Goal: Transaction & Acquisition: Download file/media

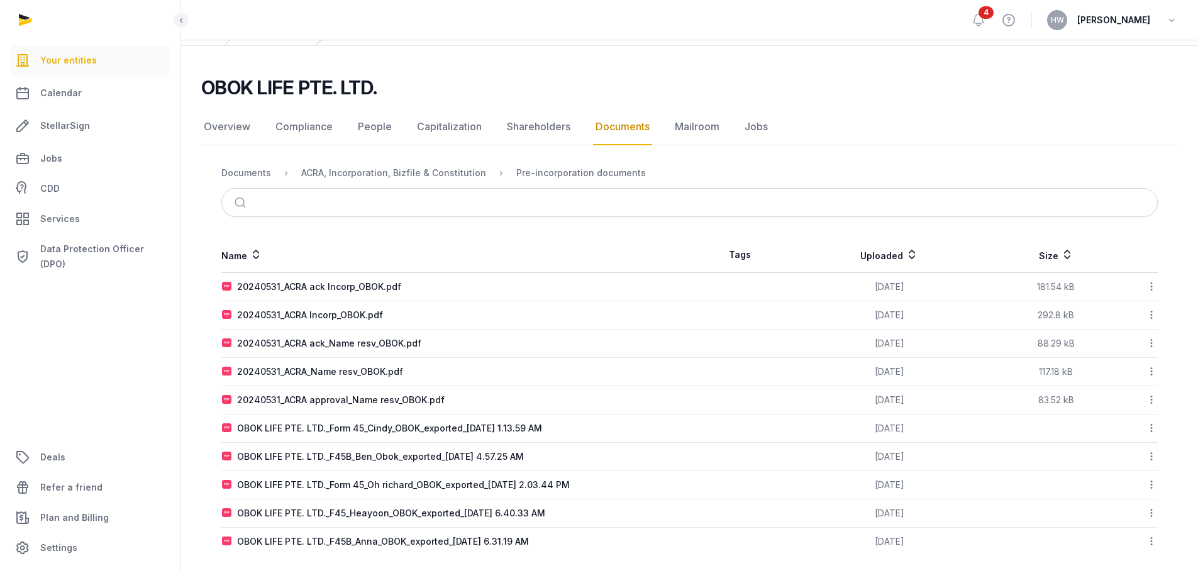
scroll to position [70, 0]
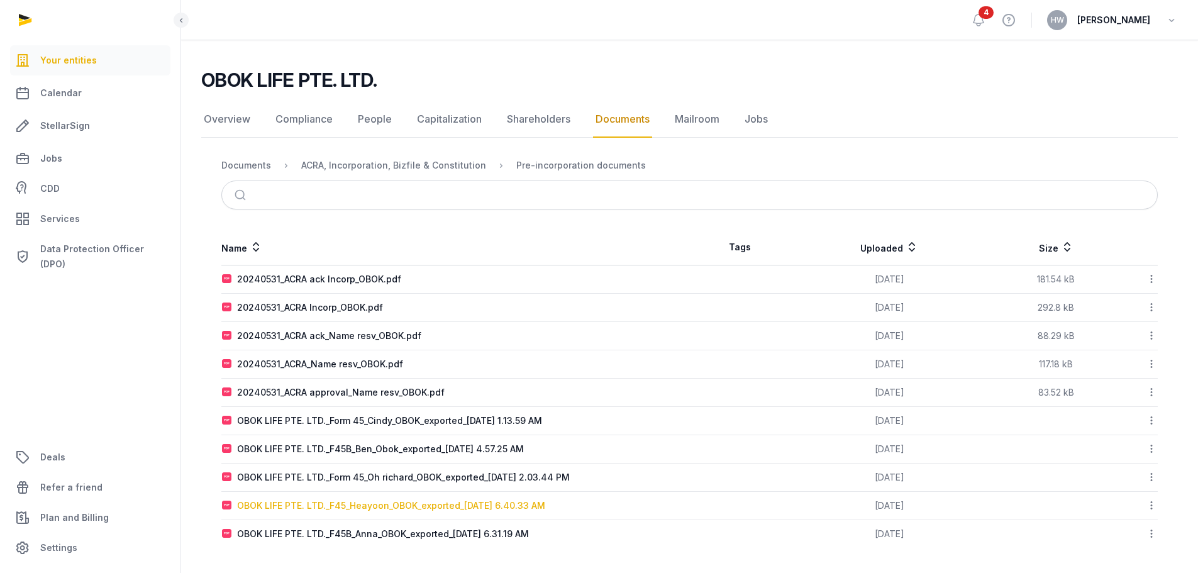
click at [354, 502] on div "OBOK LIFE PTE. LTD._F45_Heayoon_OBOK_exported_[DATE] 6.40.33 AM" at bounding box center [391, 505] width 308 height 13
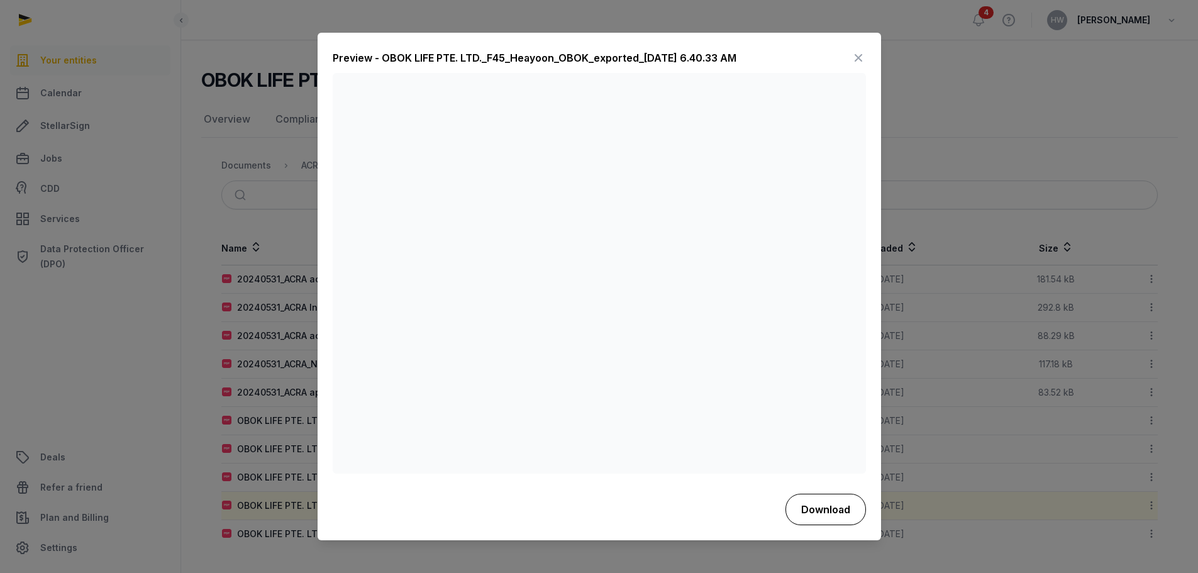
click at [822, 516] on button "Download" at bounding box center [826, 509] width 81 height 31
click at [860, 56] on icon at bounding box center [858, 58] width 15 height 20
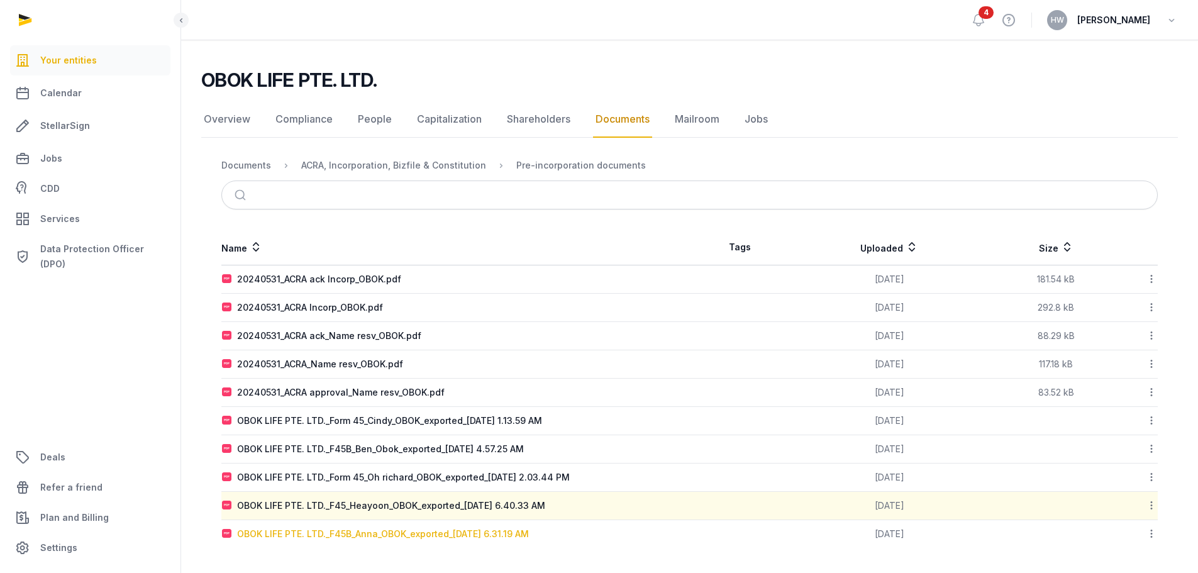
click at [422, 532] on div "OBOK LIFE PTE. LTD._F45B_Anna_OBOK_exported_[DATE] 6.31.19 AM" at bounding box center [383, 534] width 292 height 13
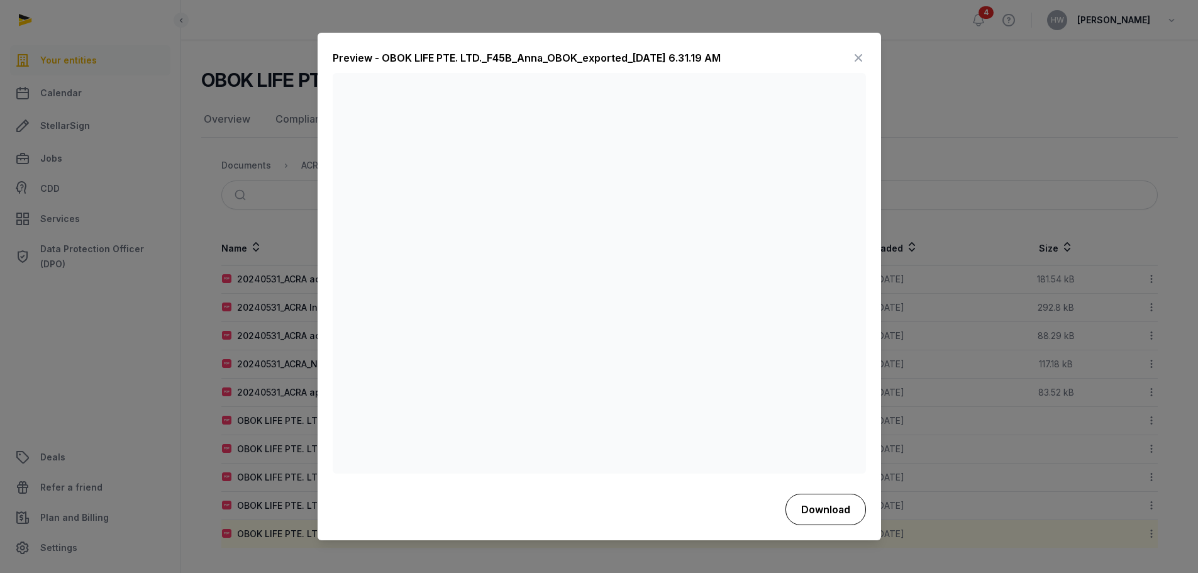
click at [826, 510] on button "Download" at bounding box center [826, 509] width 81 height 31
click at [859, 53] on icon at bounding box center [858, 58] width 15 height 20
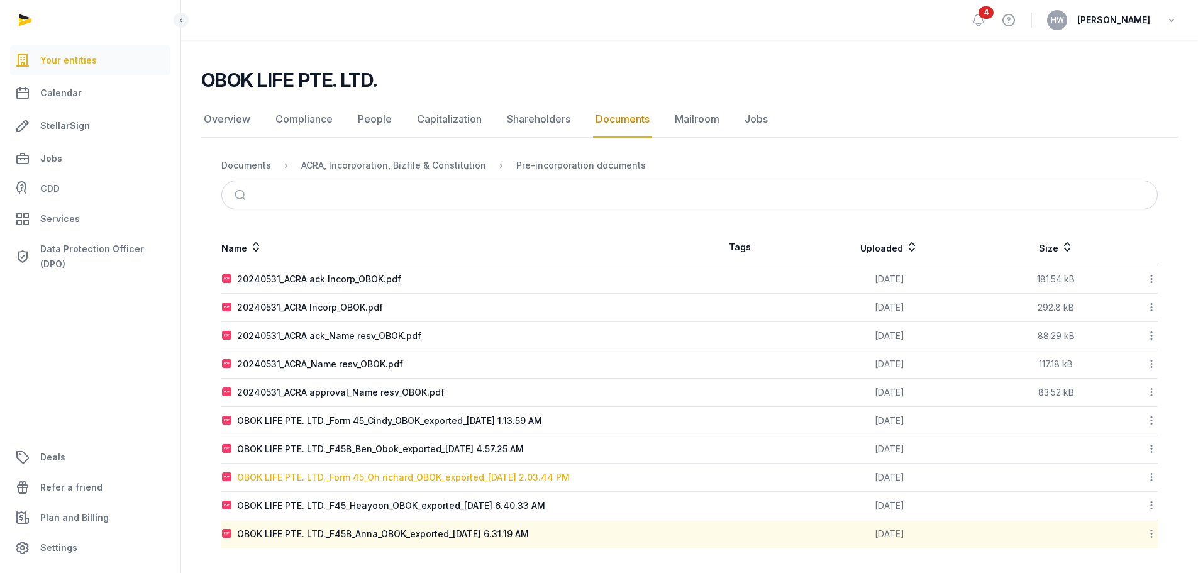
click at [346, 481] on div "OBOK LIFE PTE. LTD._Form 45_Oh richard_OBOK_exported_[DATE] 2.03.44 PM" at bounding box center [403, 477] width 333 height 13
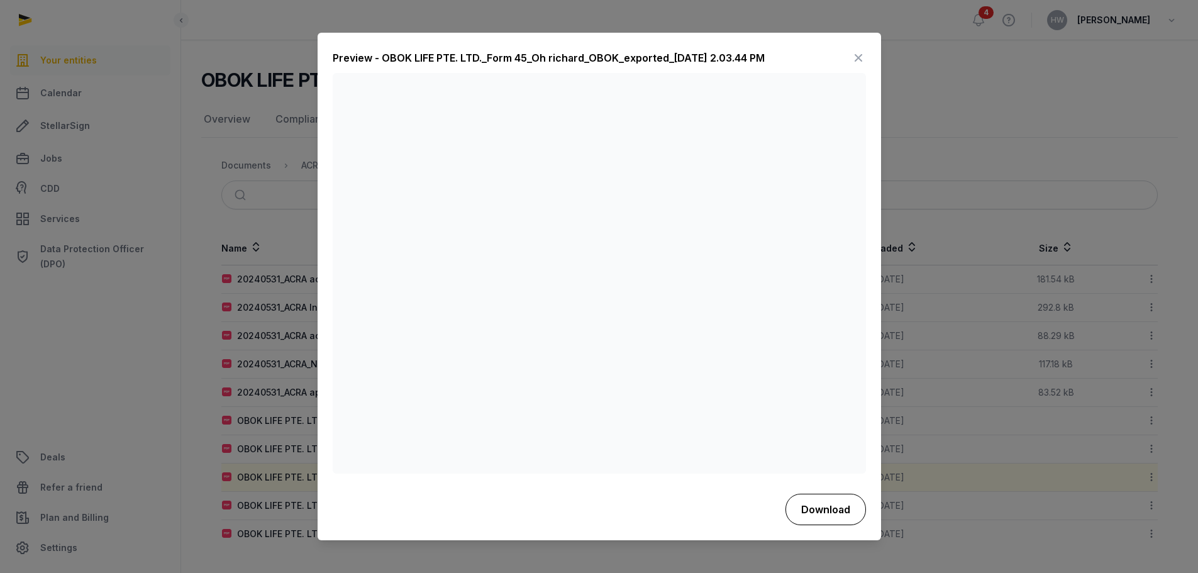
click at [826, 510] on button "Download" at bounding box center [826, 509] width 81 height 31
click at [857, 58] on icon at bounding box center [858, 58] width 15 height 20
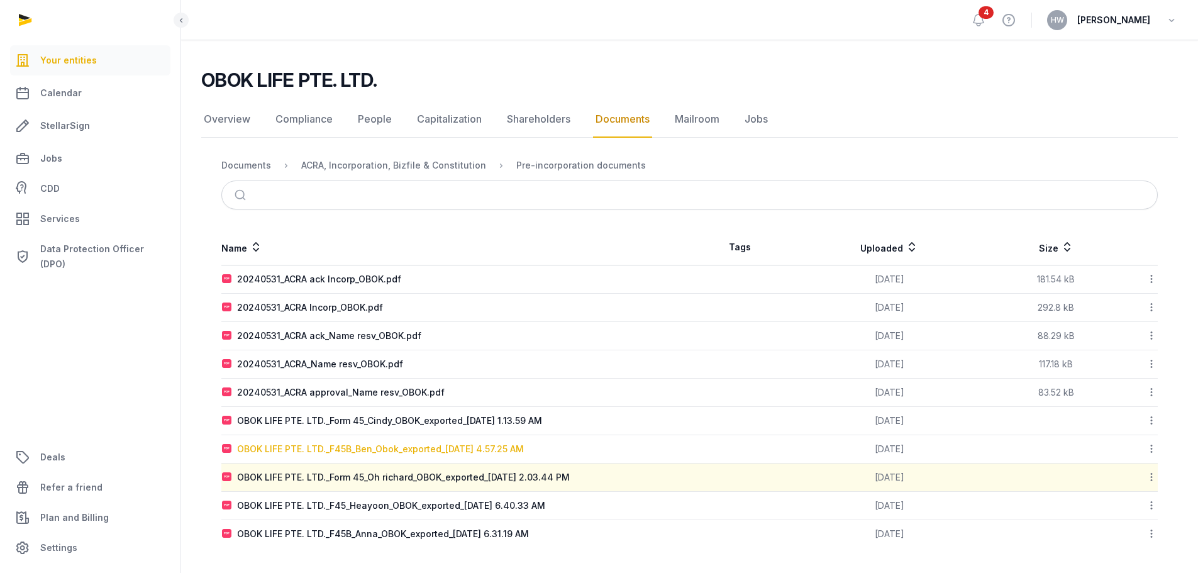
click at [465, 448] on div "OBOK LIFE PTE. LTD._F45B_Ben_Obok_exported_[DATE] 4.57.25 AM" at bounding box center [380, 449] width 287 height 13
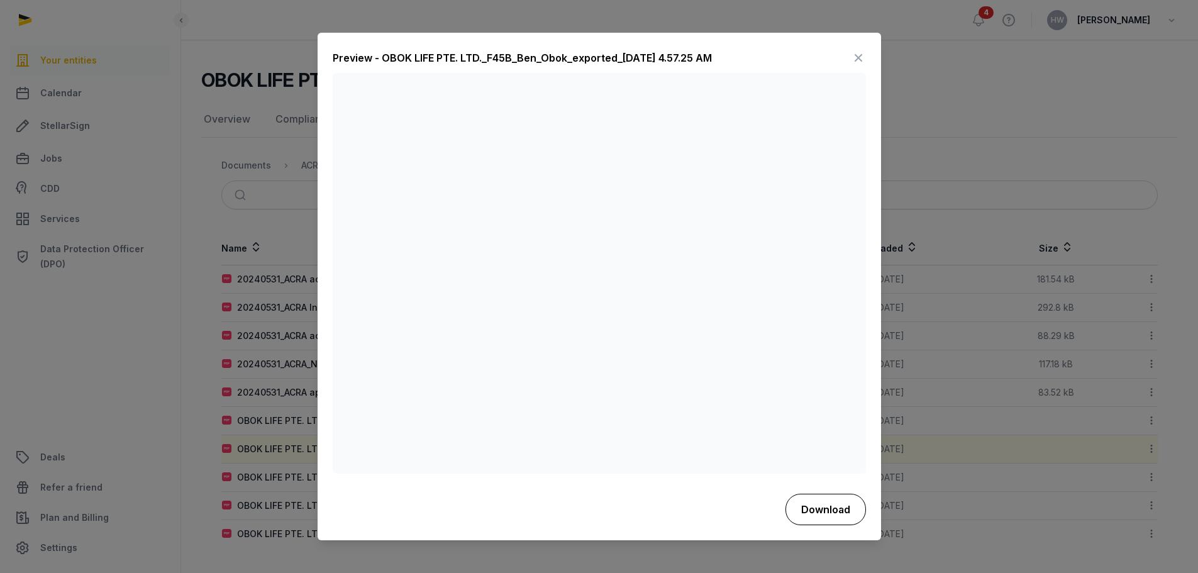
click at [803, 518] on button "Download" at bounding box center [826, 509] width 81 height 31
click at [857, 60] on icon at bounding box center [858, 58] width 15 height 20
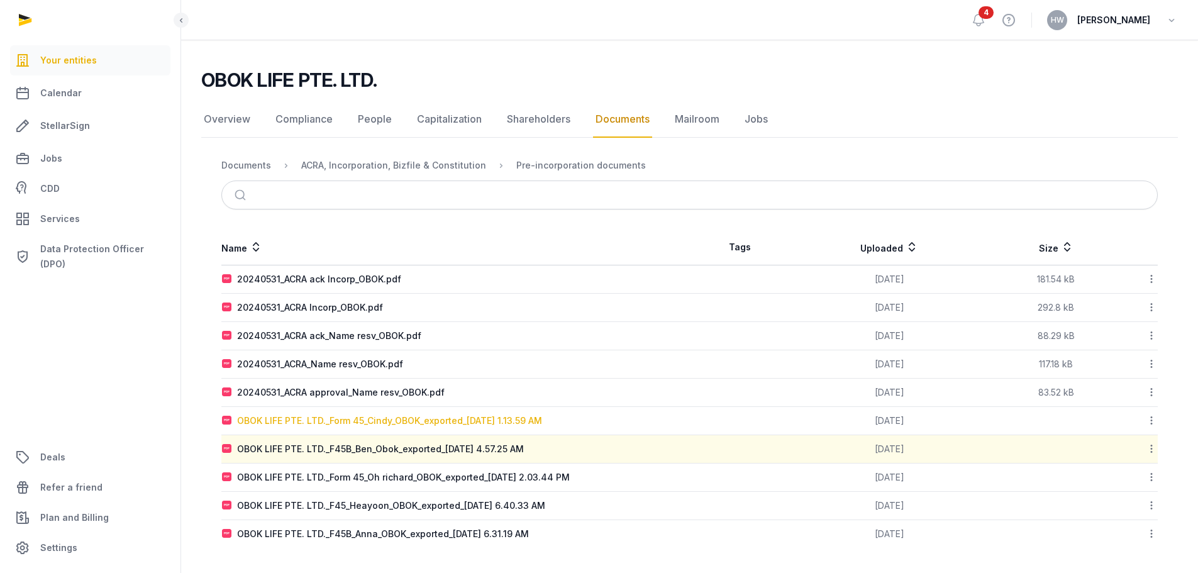
click at [314, 420] on div "OBOK LIFE PTE. LTD._Form 45_Cindy_OBOK_exported_[DATE] 1.13.59 AM" at bounding box center [389, 421] width 305 height 13
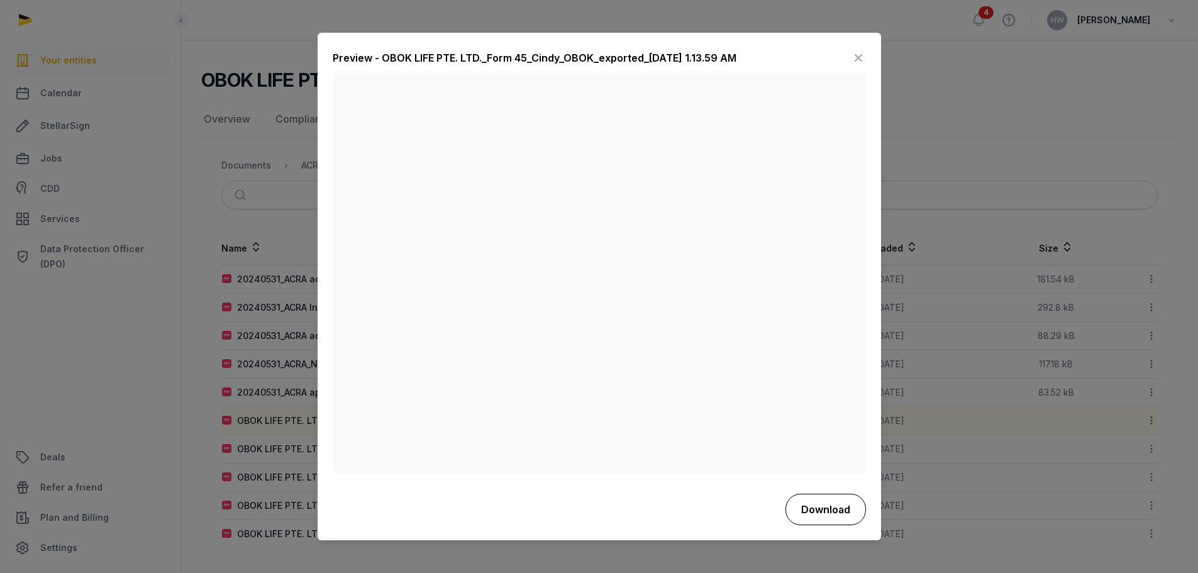
click at [827, 511] on button "Download" at bounding box center [826, 509] width 81 height 31
click at [860, 55] on icon at bounding box center [858, 58] width 15 height 20
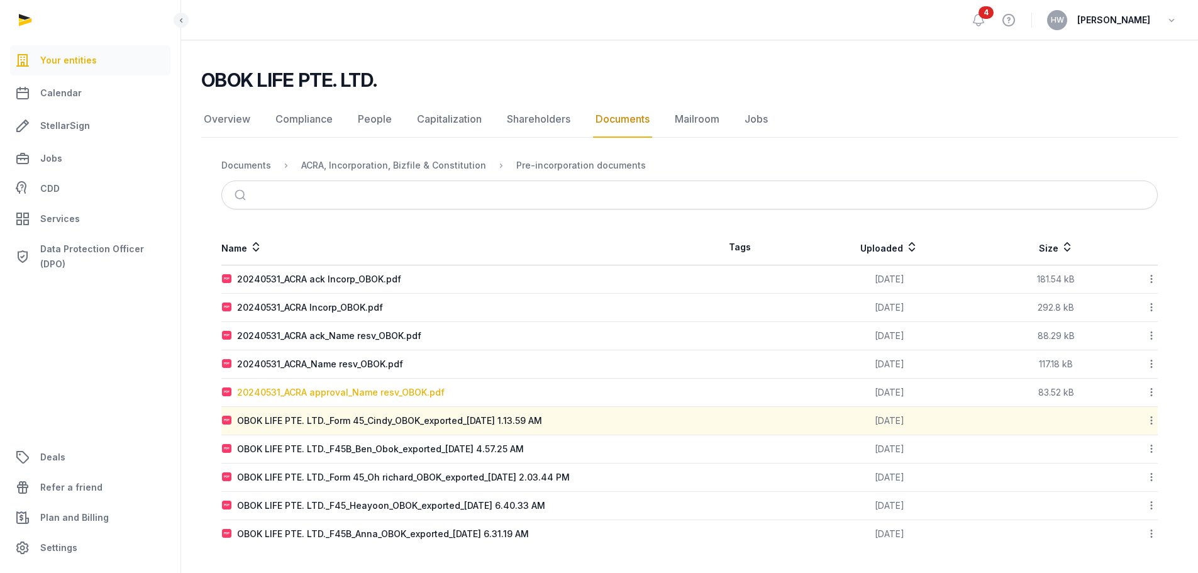
click at [375, 398] on div "20240531_ACRA approval_Name resv_OBOK.pdf" at bounding box center [341, 392] width 208 height 13
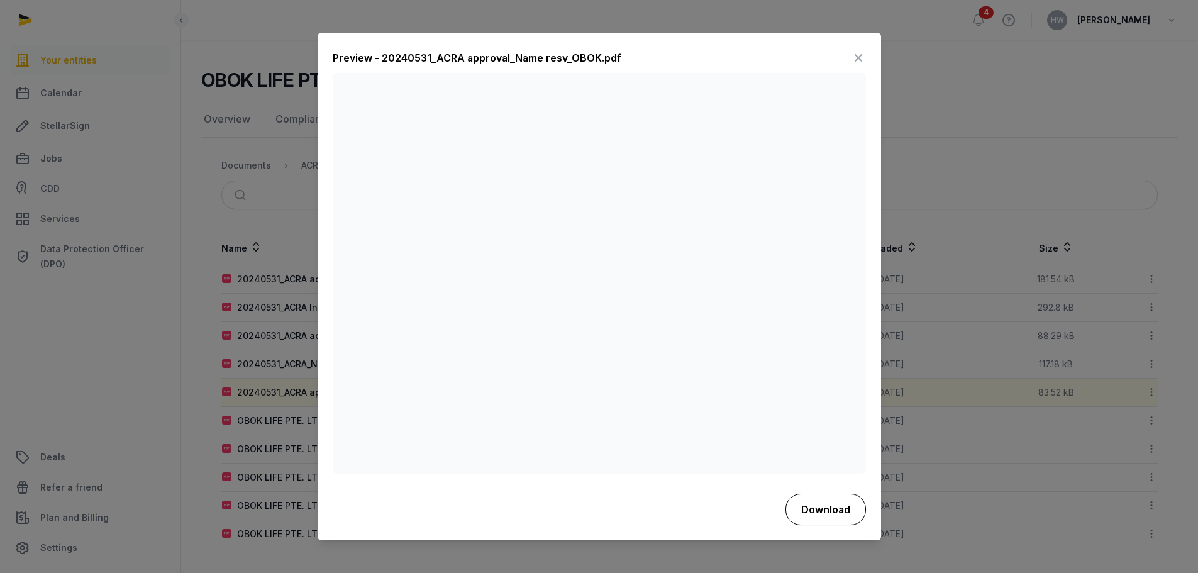
click at [800, 511] on button "Download" at bounding box center [826, 509] width 81 height 31
click at [857, 57] on icon at bounding box center [858, 58] width 15 height 20
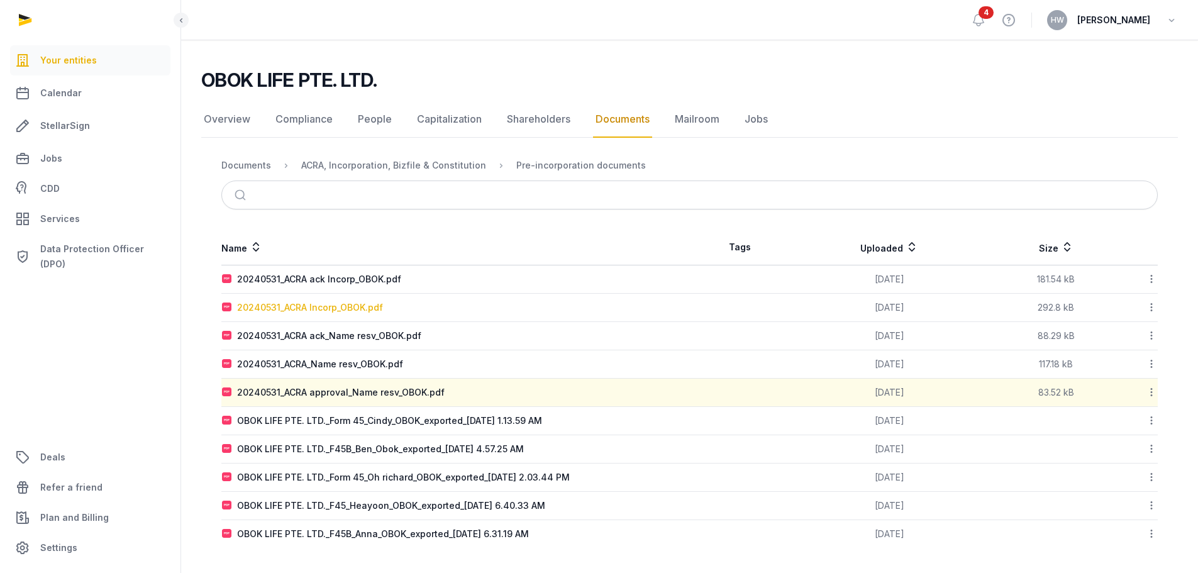
click at [346, 308] on div "20240531_ACRA Incorp_OBOK.pdf" at bounding box center [310, 307] width 146 height 13
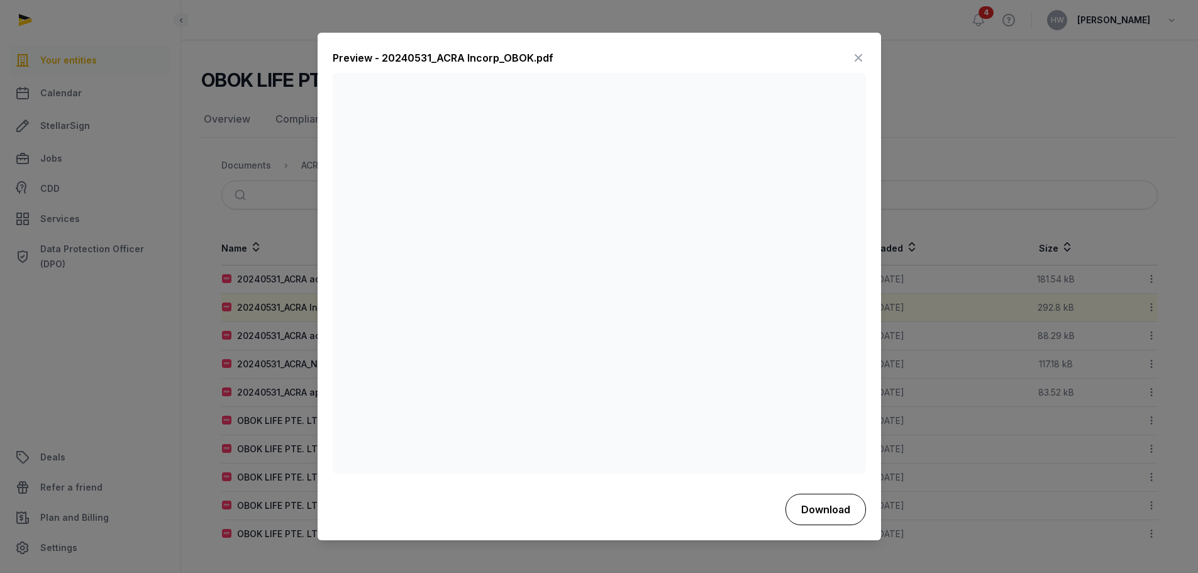
click at [835, 511] on button "Download" at bounding box center [826, 509] width 81 height 31
click at [861, 54] on icon at bounding box center [858, 58] width 15 height 20
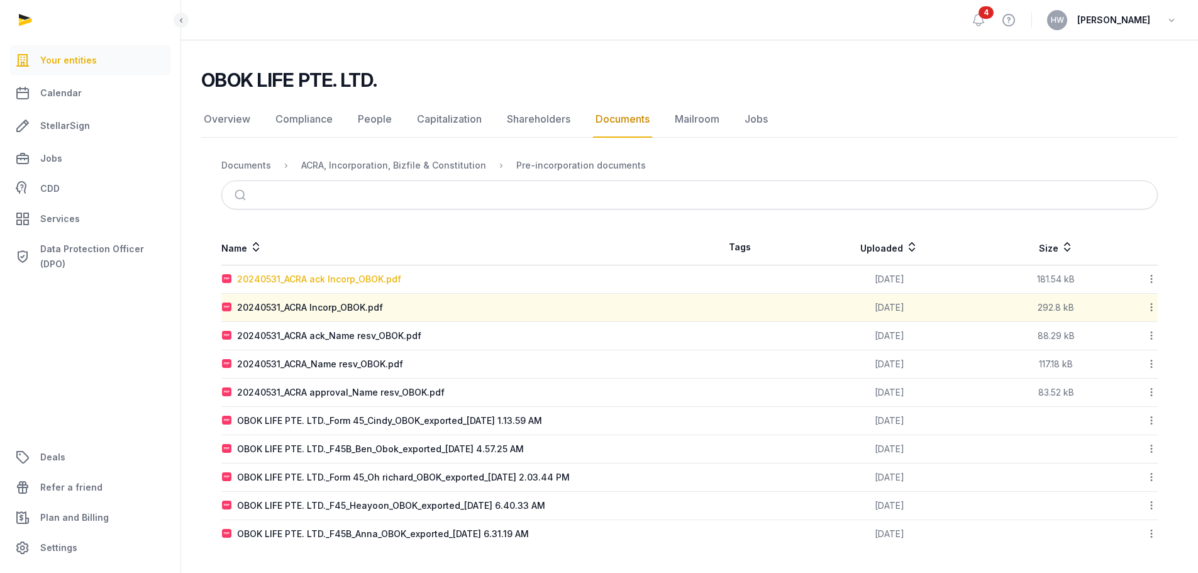
click at [369, 281] on div "20240531_ACRA ack Incorp_OBOK.pdf" at bounding box center [319, 279] width 164 height 13
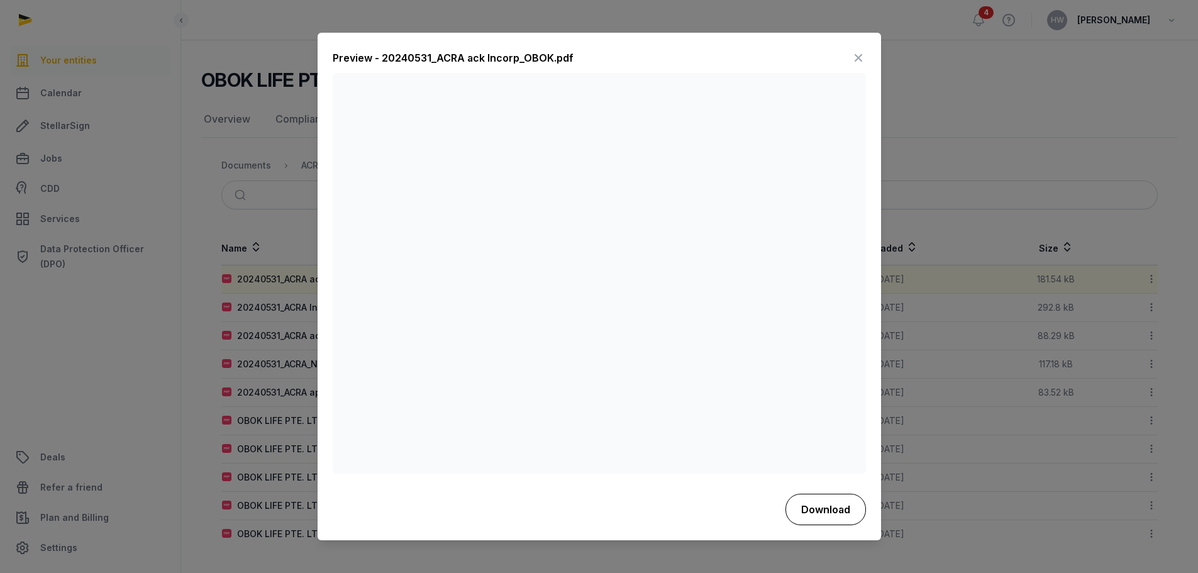
click at [840, 509] on button "Download" at bounding box center [826, 509] width 81 height 31
click at [860, 56] on icon at bounding box center [858, 58] width 15 height 20
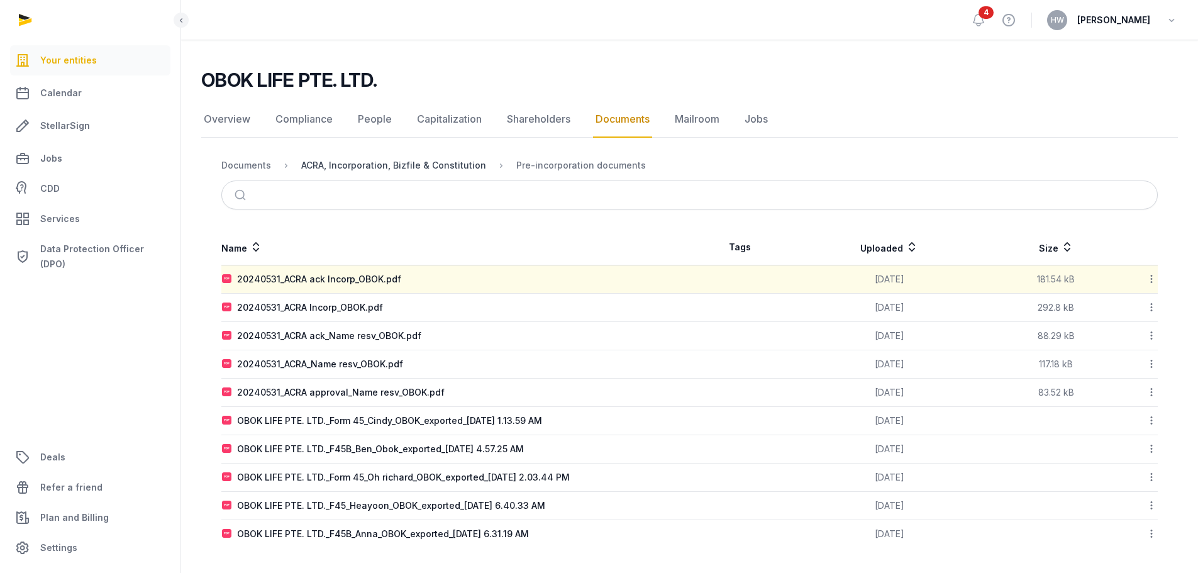
click at [362, 169] on div "ACRA, Incorporation, Bizfile & Constitution" at bounding box center [393, 165] width 185 height 13
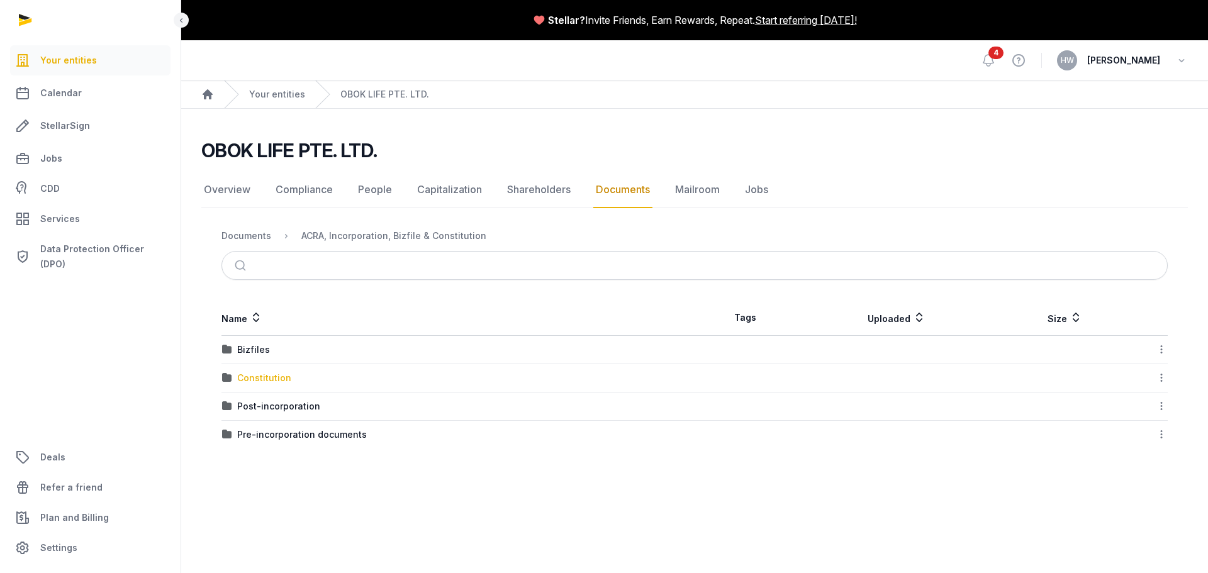
click at [259, 378] on div "Constitution" at bounding box center [264, 378] width 54 height 13
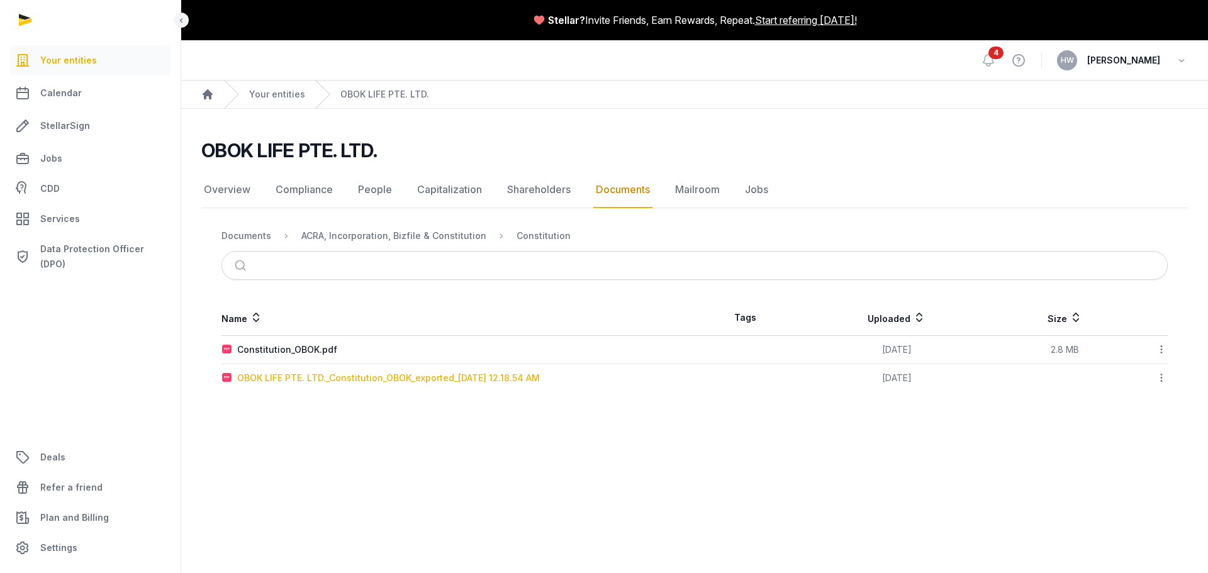
click at [258, 379] on div "OBOK LIFE PTE. LTD._Constitution_OBOK_exported_[DATE] 12.18.54 AM" at bounding box center [388, 378] width 303 height 13
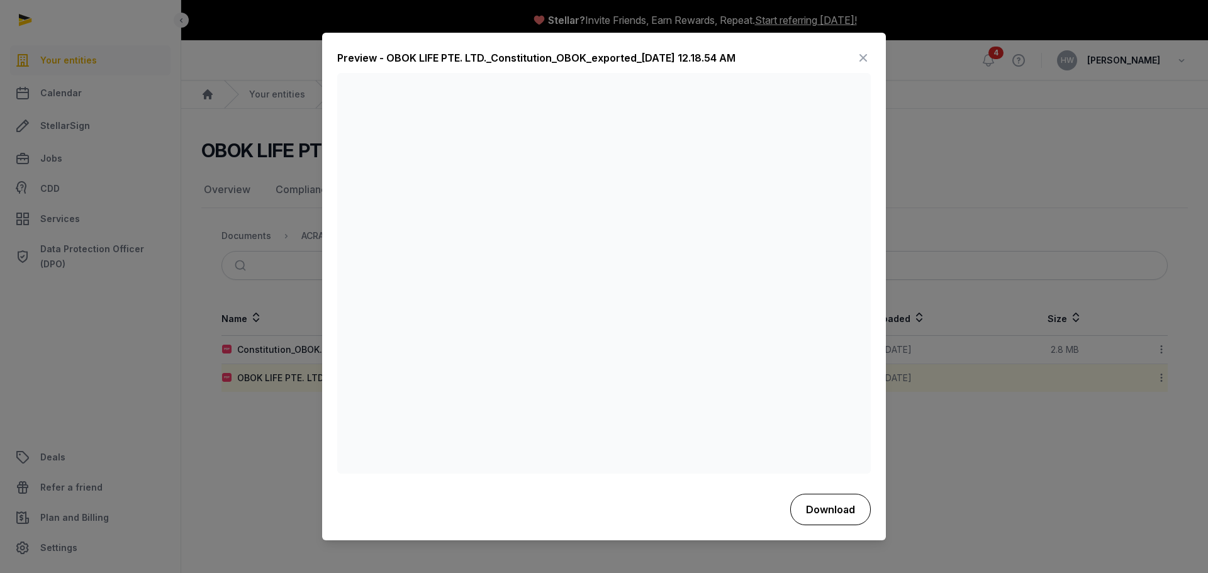
click at [836, 516] on button "Download" at bounding box center [830, 509] width 81 height 31
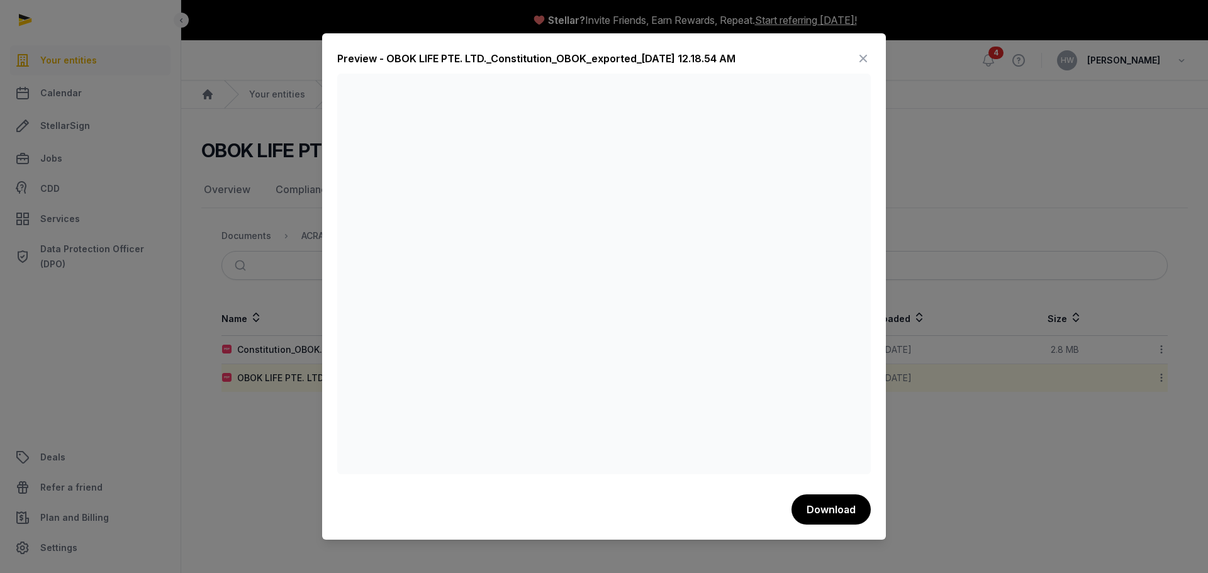
click at [859, 58] on icon at bounding box center [862, 58] width 15 height 20
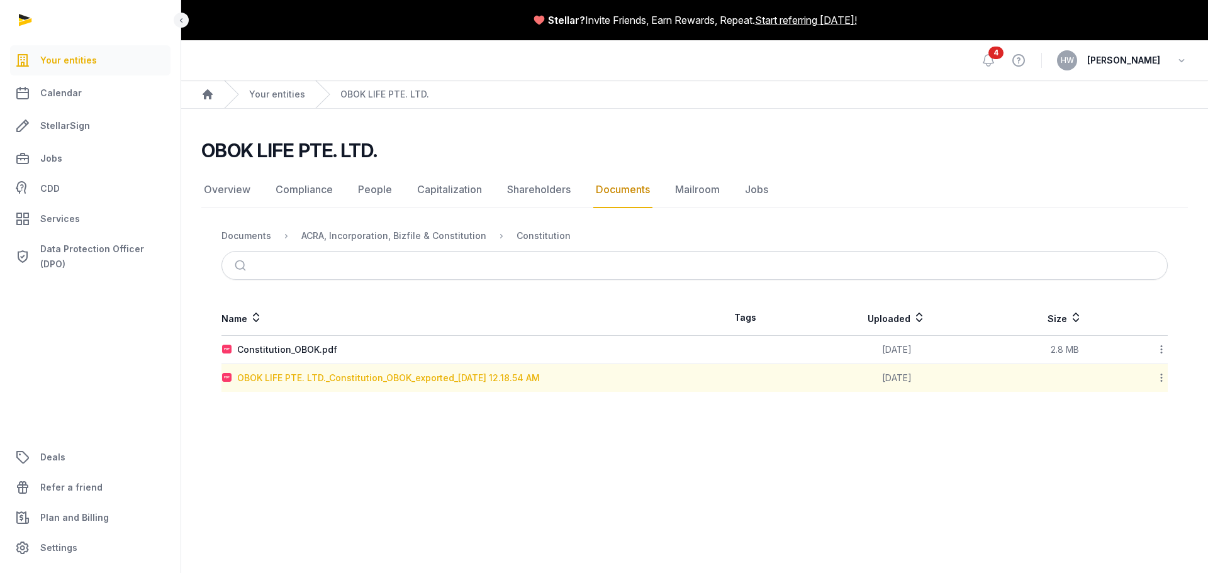
click at [300, 378] on div "OBOK LIFE PTE. LTD._Constitution_OBOK_exported_[DATE] 12.18.54 AM" at bounding box center [388, 378] width 303 height 13
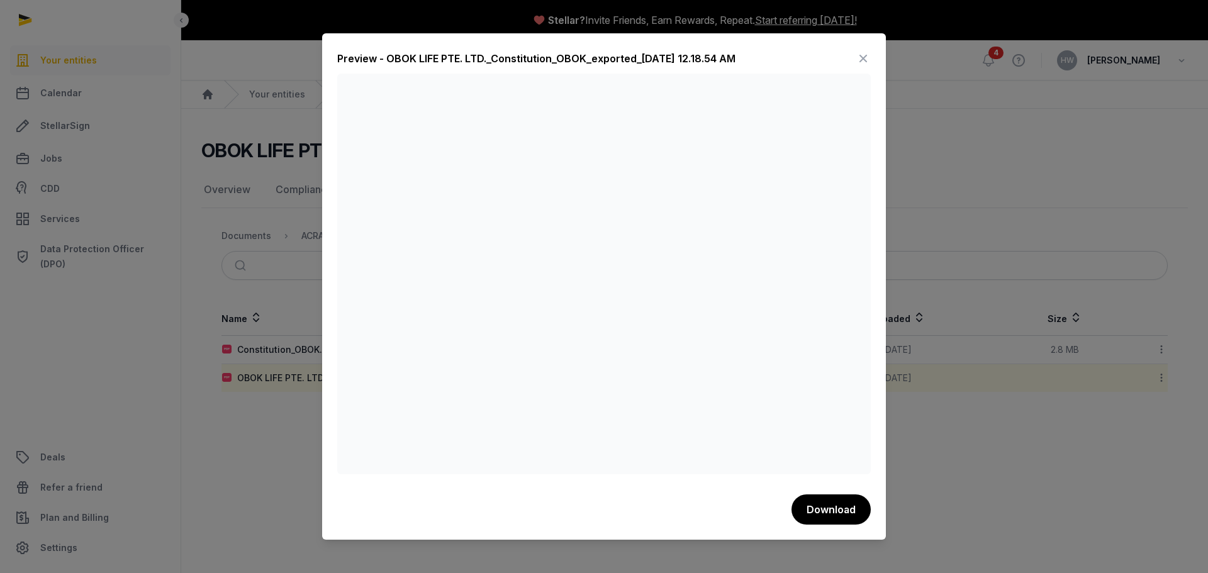
click at [862, 53] on icon at bounding box center [862, 58] width 15 height 20
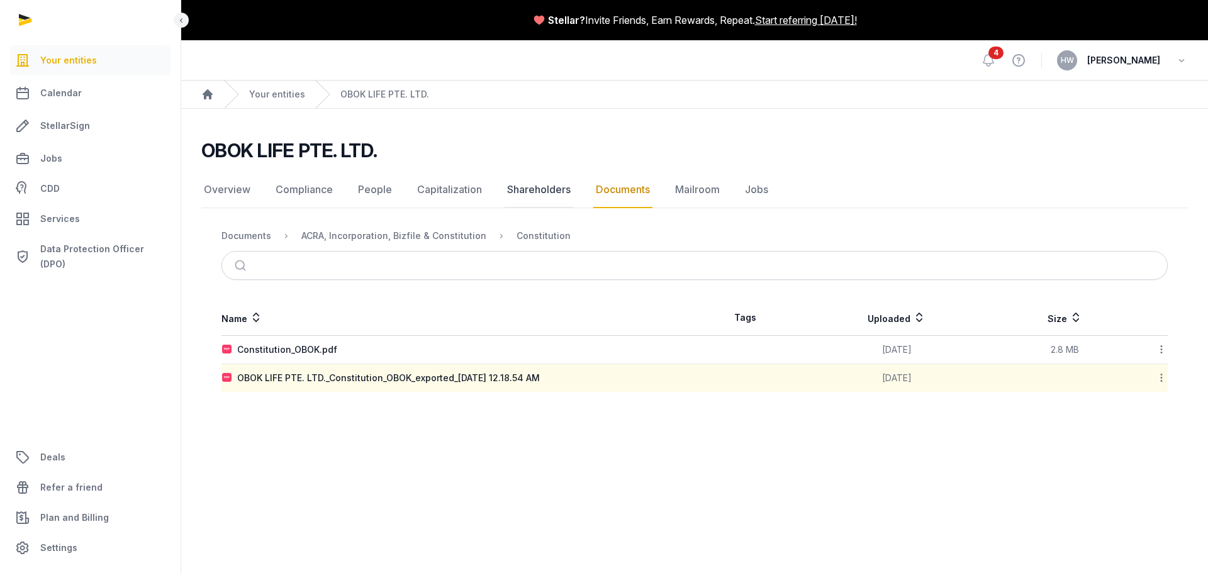
click at [531, 190] on link "Shareholders" at bounding box center [538, 190] width 69 height 36
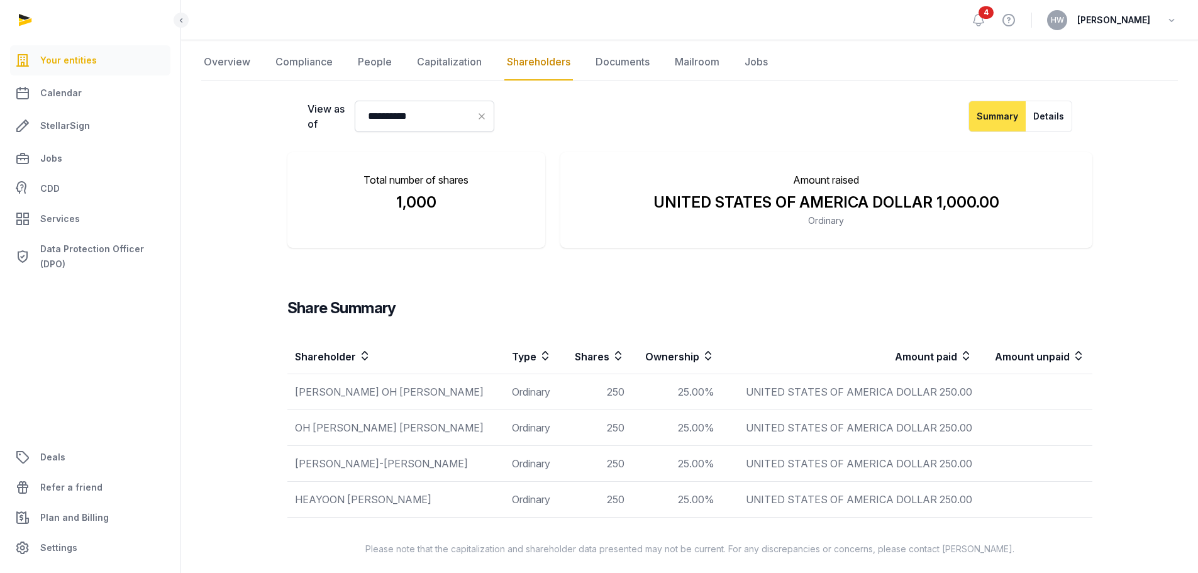
scroll to position [135, 0]
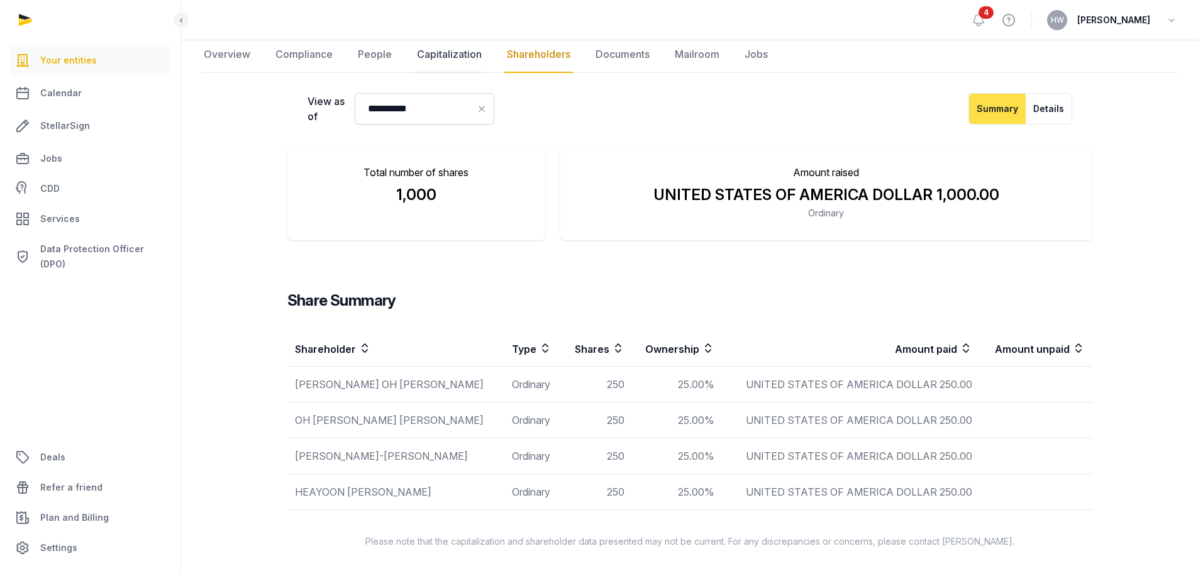
click at [440, 53] on link "Capitalization" at bounding box center [450, 54] width 70 height 36
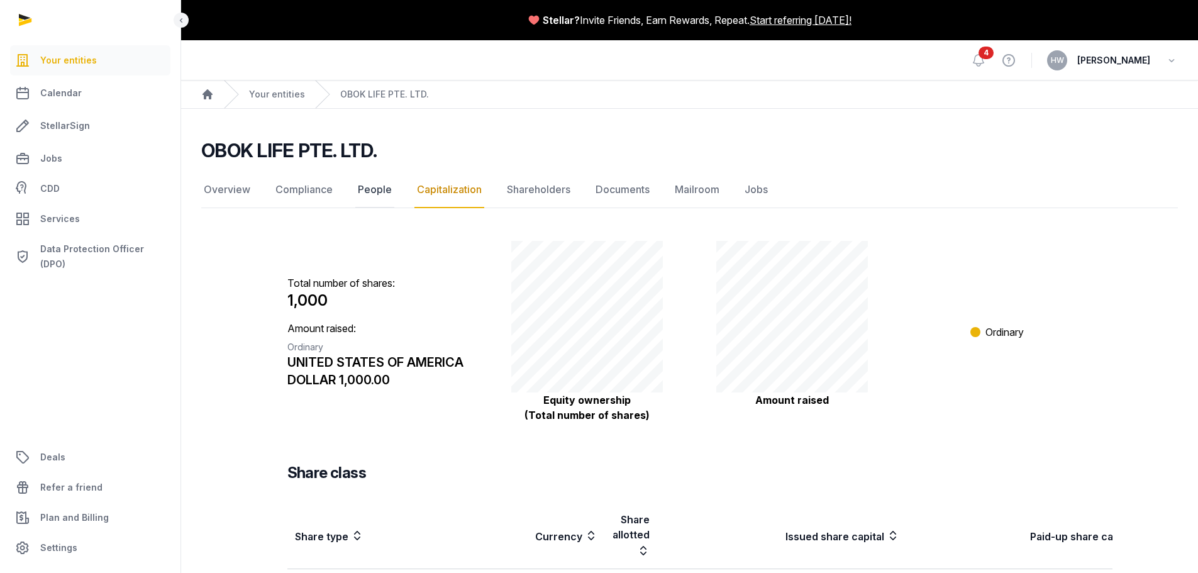
click at [370, 191] on link "People" at bounding box center [374, 190] width 39 height 36
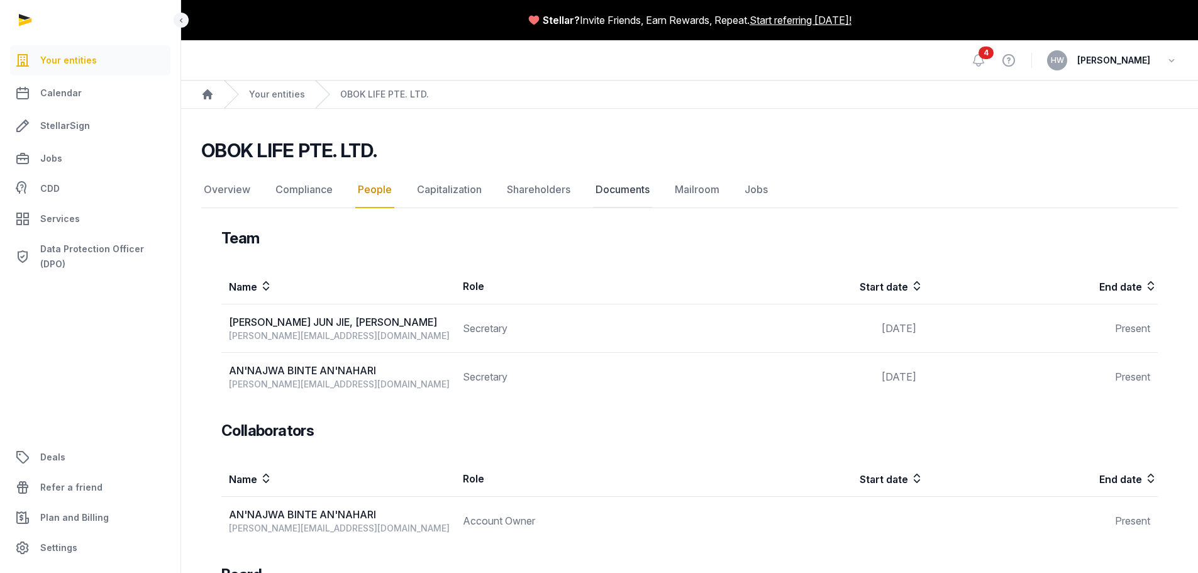
click at [620, 193] on link "Documents" at bounding box center [622, 190] width 59 height 36
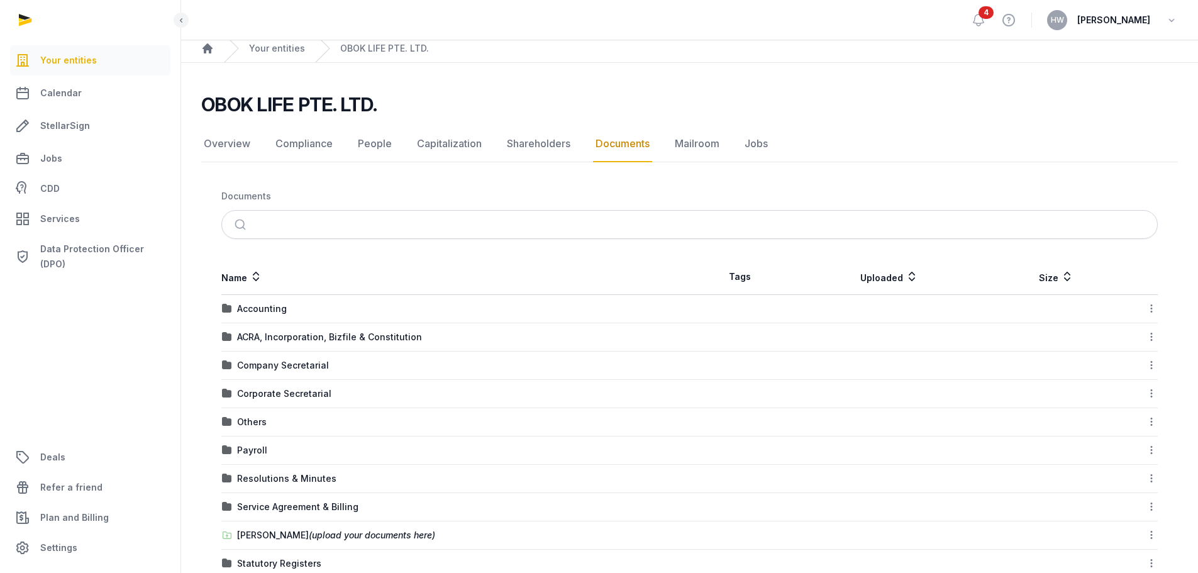
scroll to position [104, 0]
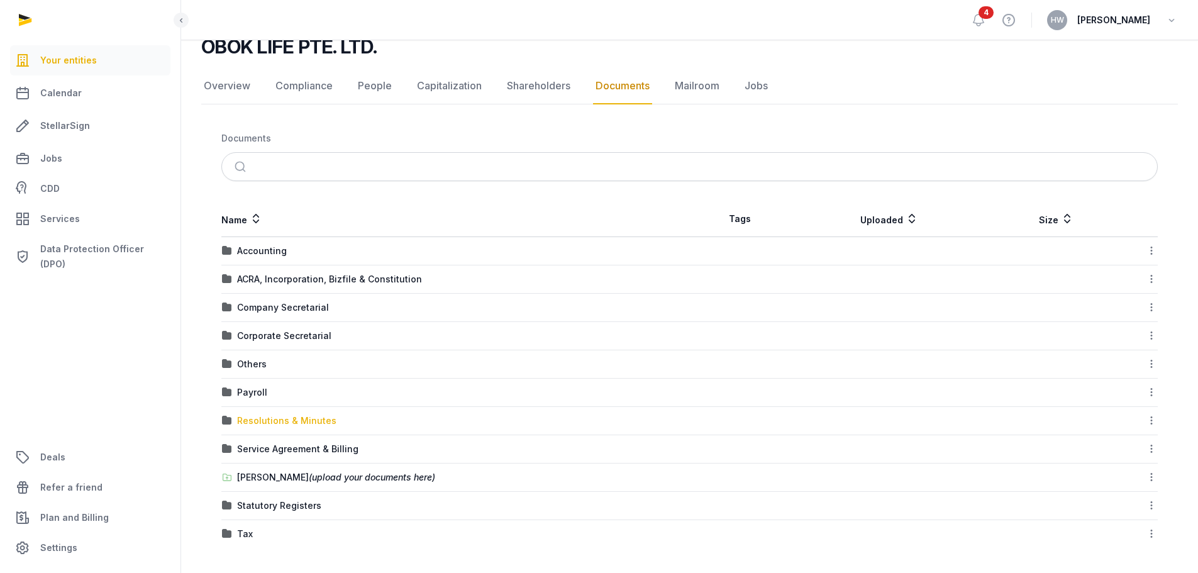
click at [247, 423] on div "Resolutions & Minutes" at bounding box center [286, 421] width 99 height 13
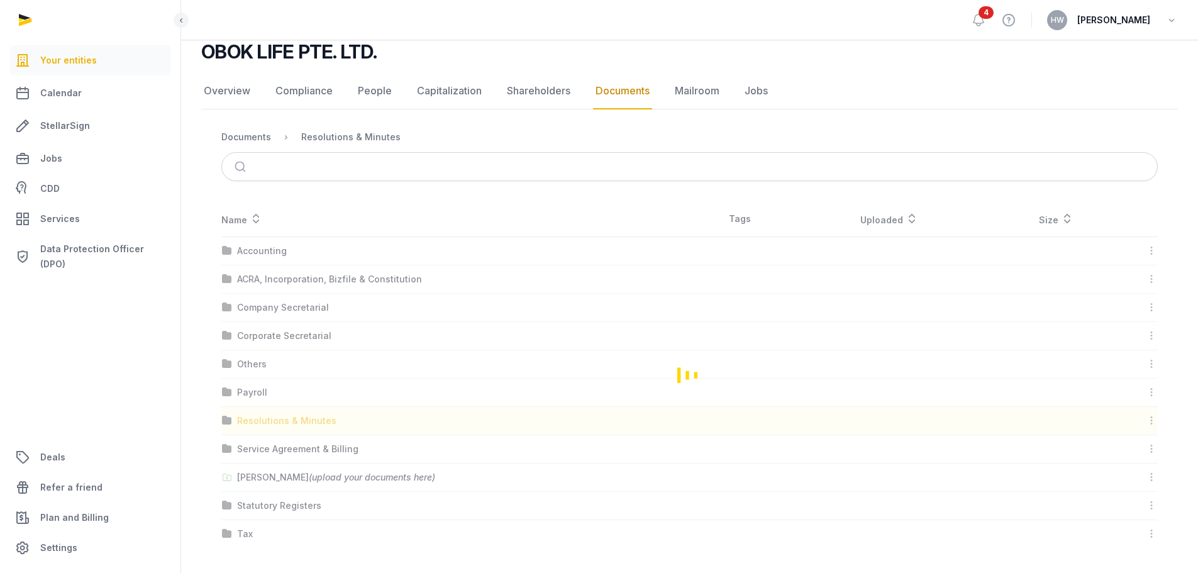
scroll to position [0, 0]
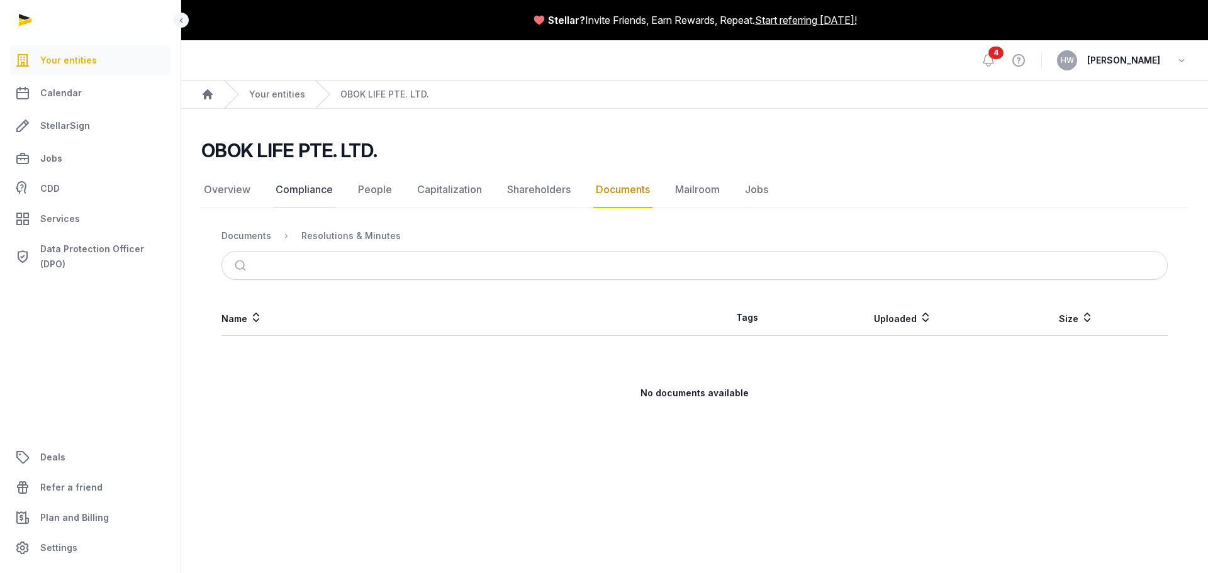
click at [287, 188] on link "Compliance" at bounding box center [304, 190] width 62 height 36
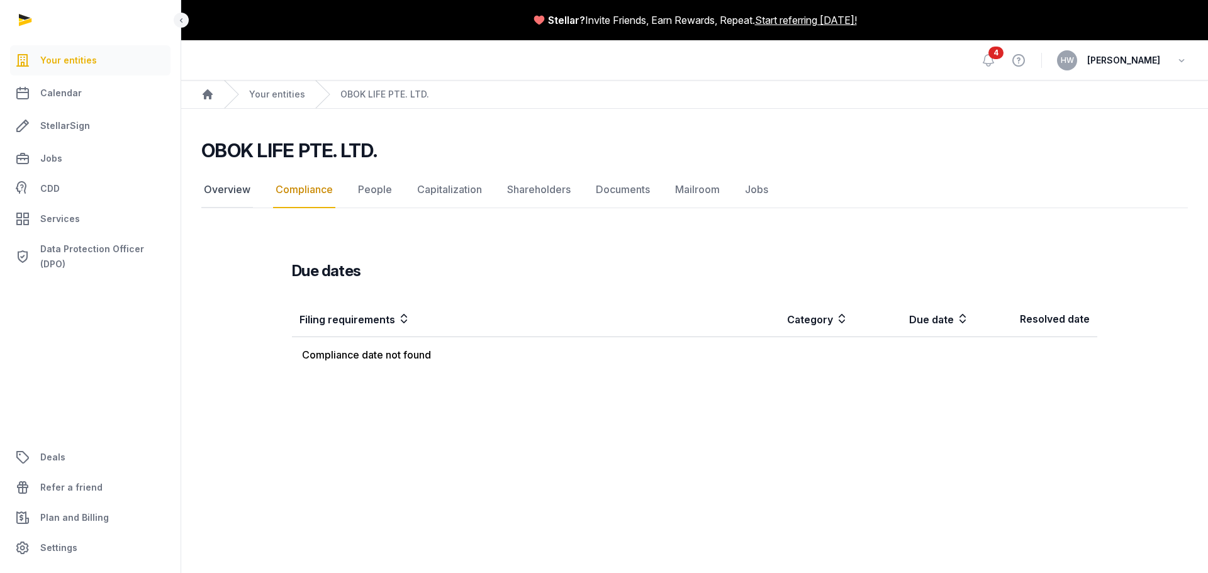
click at [238, 192] on link "Overview" at bounding box center [227, 190] width 52 height 36
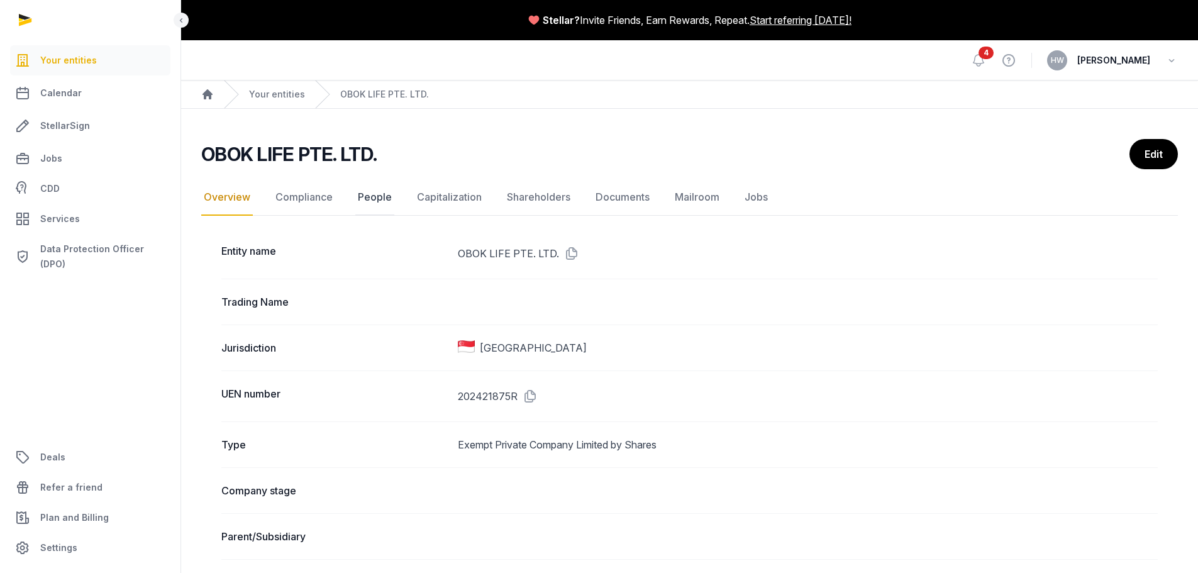
click at [362, 201] on link "People" at bounding box center [374, 197] width 39 height 36
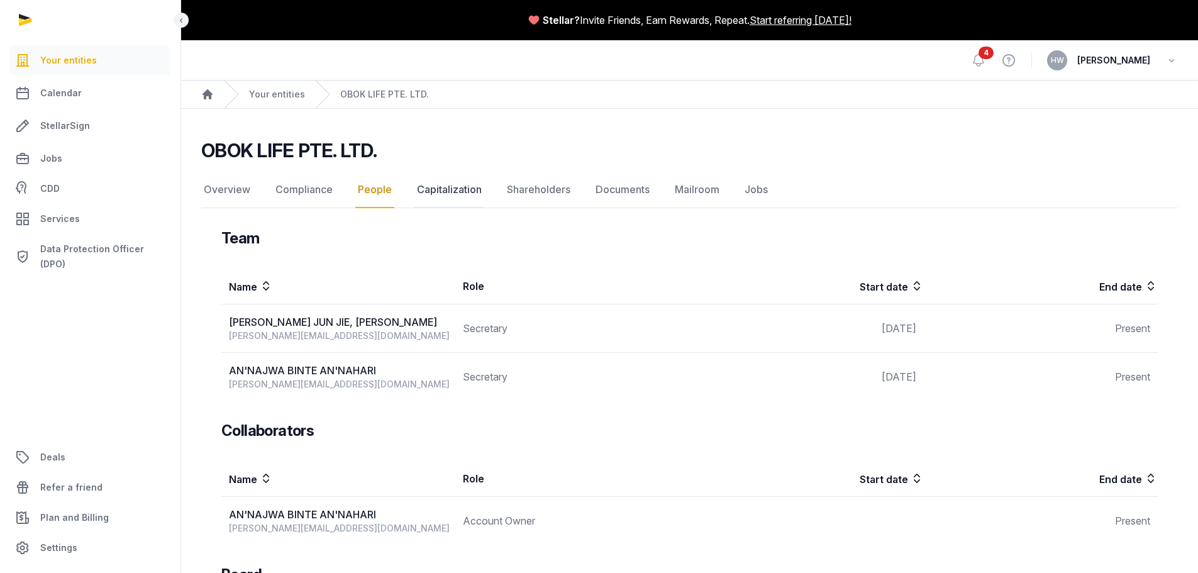
click at [457, 192] on link "Capitalization" at bounding box center [450, 190] width 70 height 36
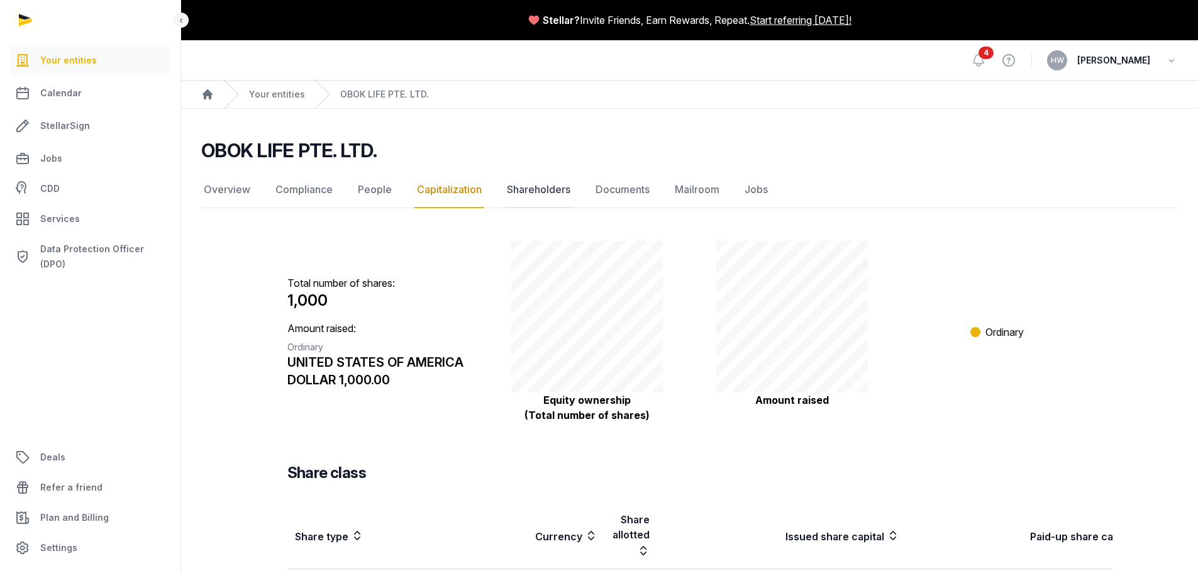
click at [523, 192] on link "Shareholders" at bounding box center [538, 190] width 69 height 36
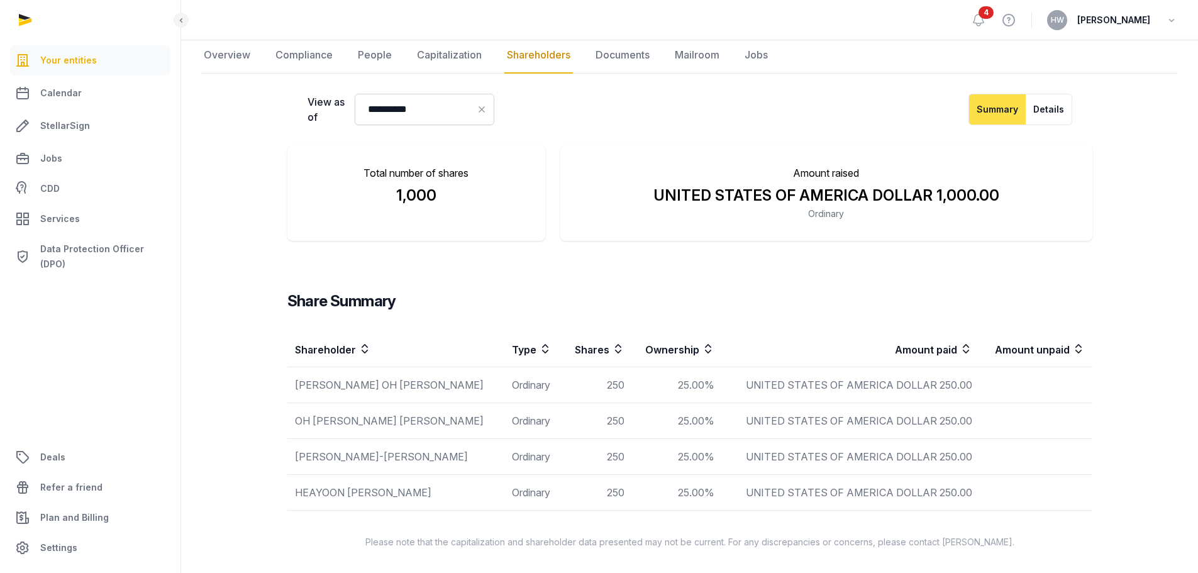
scroll to position [135, 0]
click at [325, 55] on link "Compliance" at bounding box center [304, 54] width 62 height 36
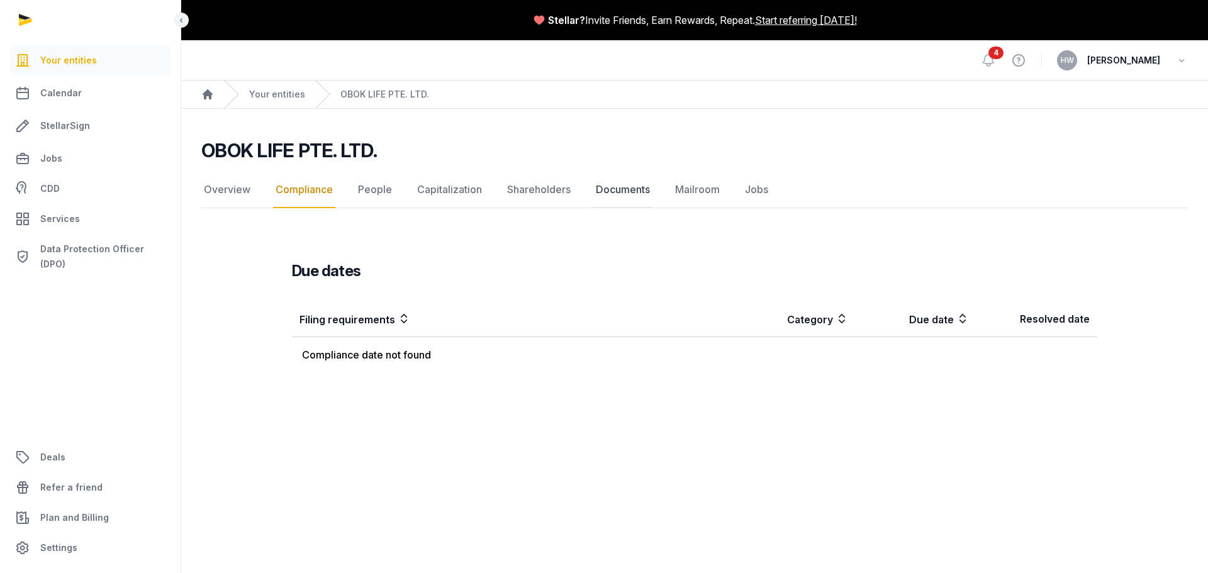
click at [625, 191] on link "Documents" at bounding box center [622, 190] width 59 height 36
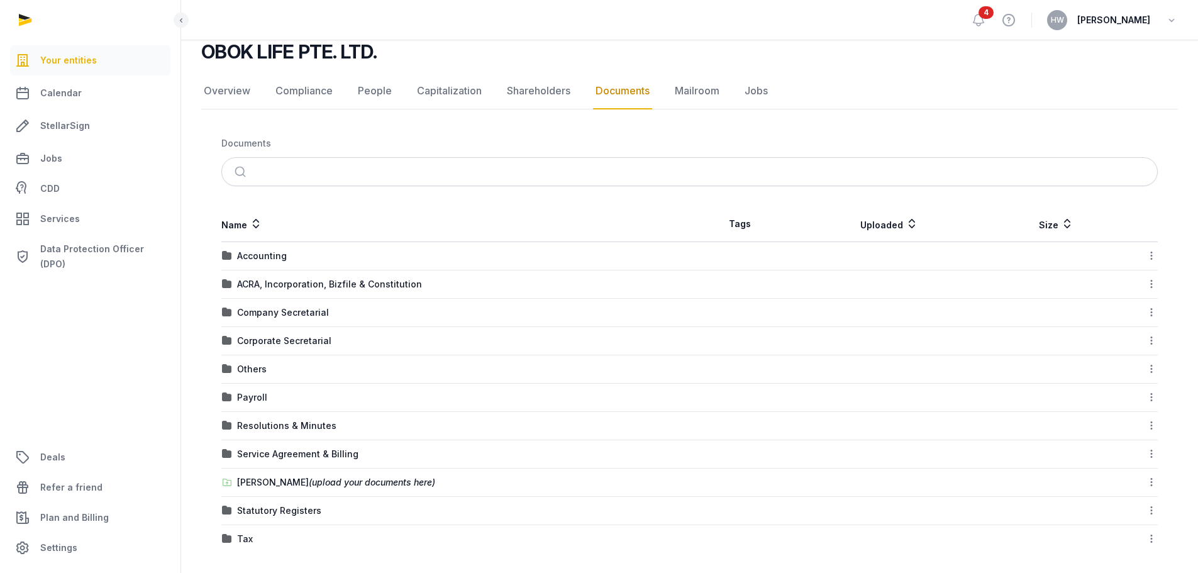
scroll to position [104, 0]
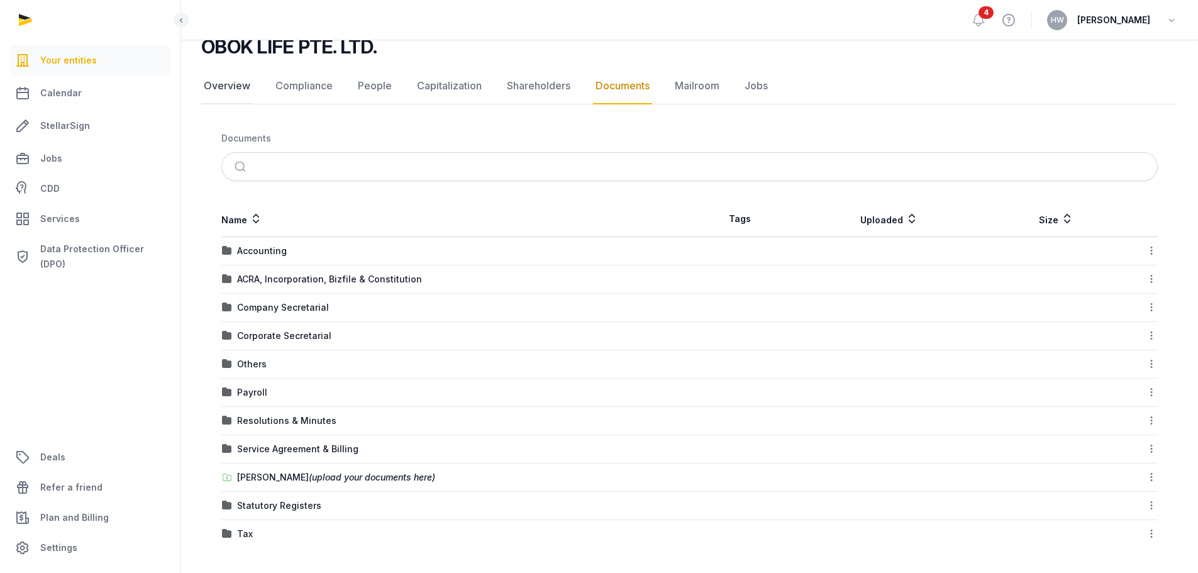
click at [228, 86] on link "Overview" at bounding box center [227, 86] width 52 height 36
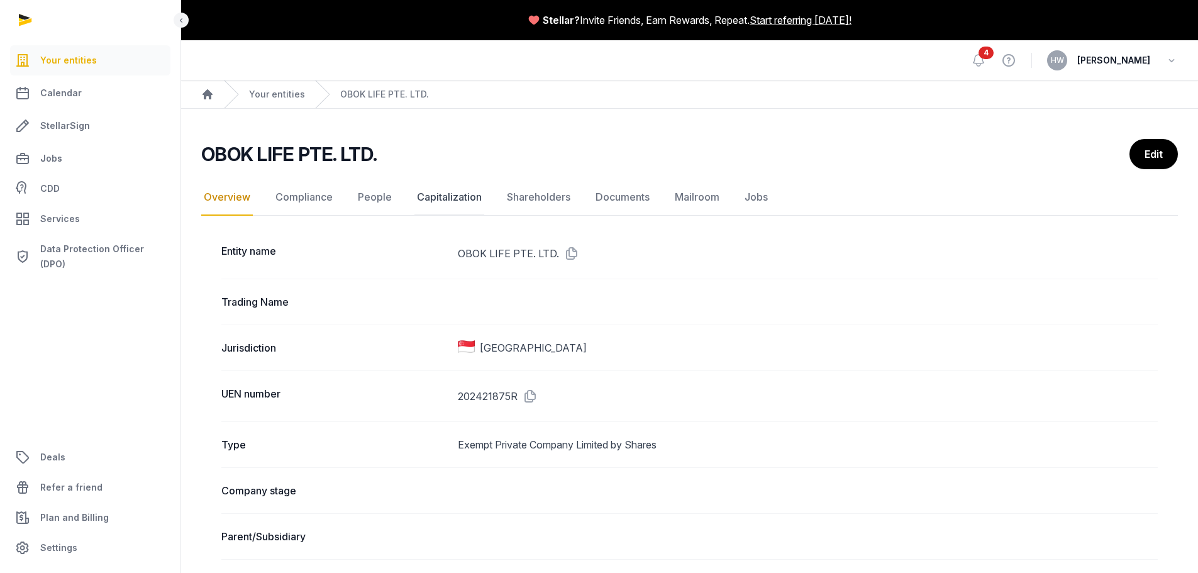
click at [434, 204] on link "Capitalization" at bounding box center [450, 197] width 70 height 36
